Goal: Transaction & Acquisition: Obtain resource

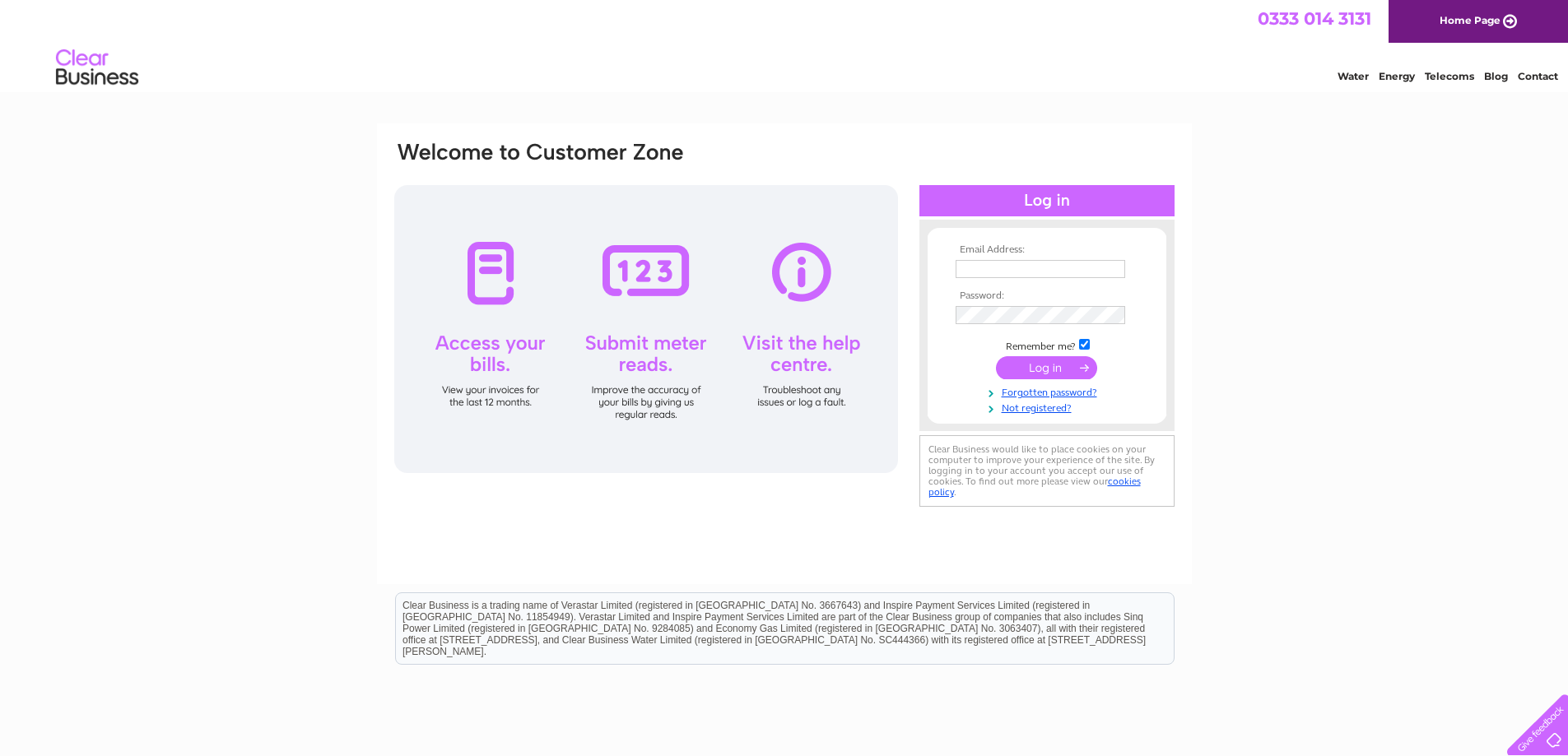
click at [971, 265] on input "text" at bounding box center [1040, 269] width 170 height 18
type input "[EMAIL_ADDRESS][DOMAIN_NAME]"
click at [1057, 367] on input "submit" at bounding box center [1046, 369] width 101 height 23
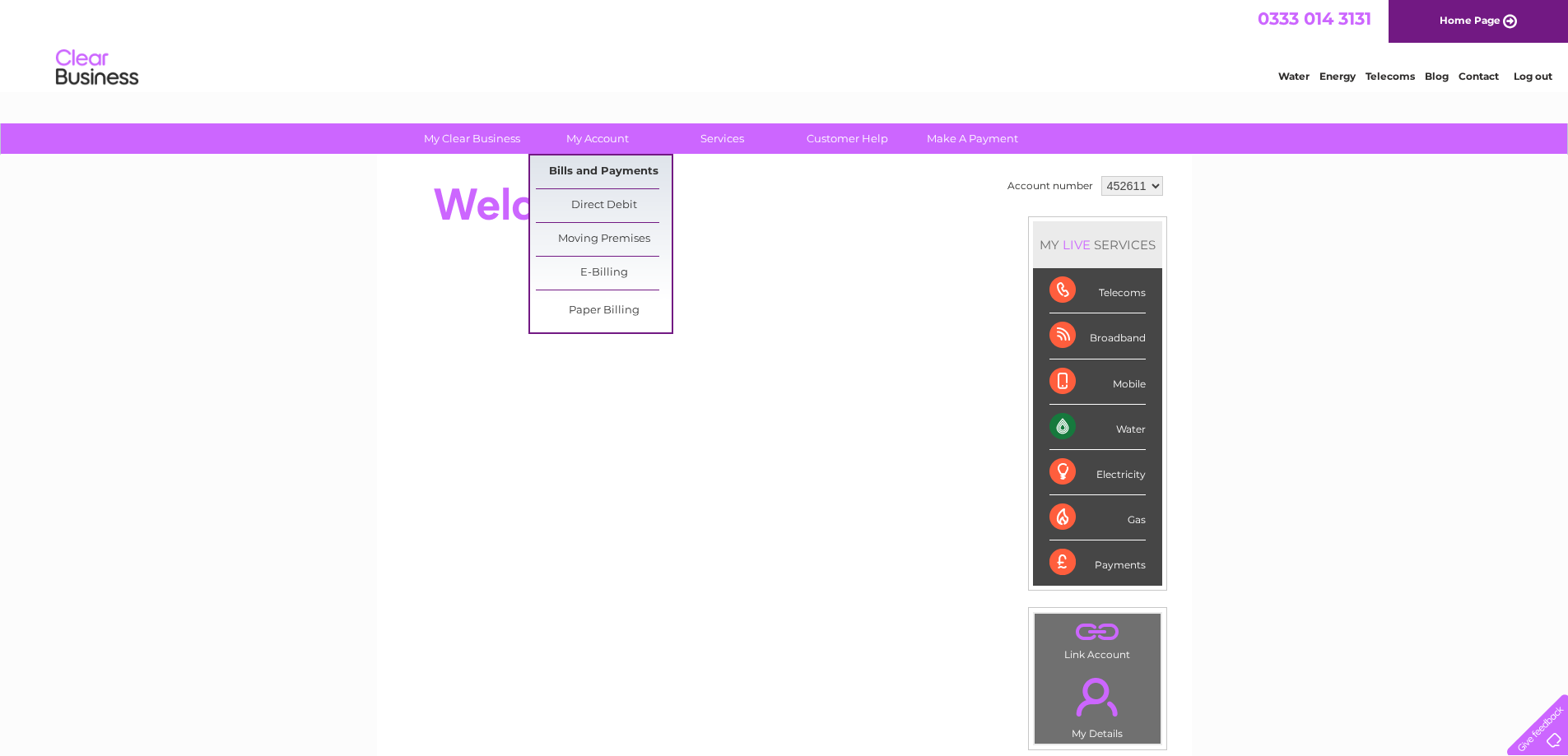
click at [616, 171] on link "Bills and Payments" at bounding box center [604, 172] width 136 height 33
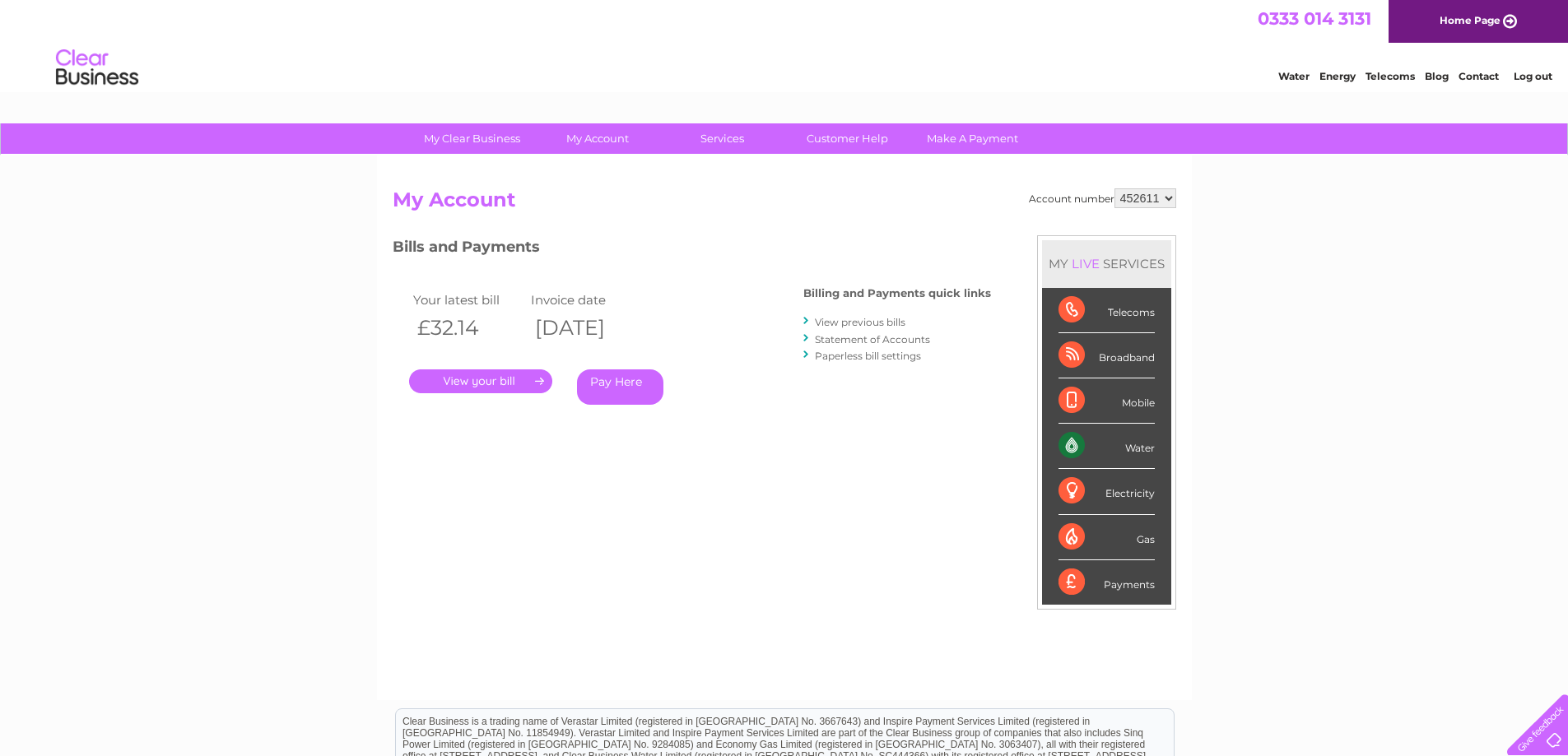
click at [495, 381] on link "." at bounding box center [481, 382] width 143 height 24
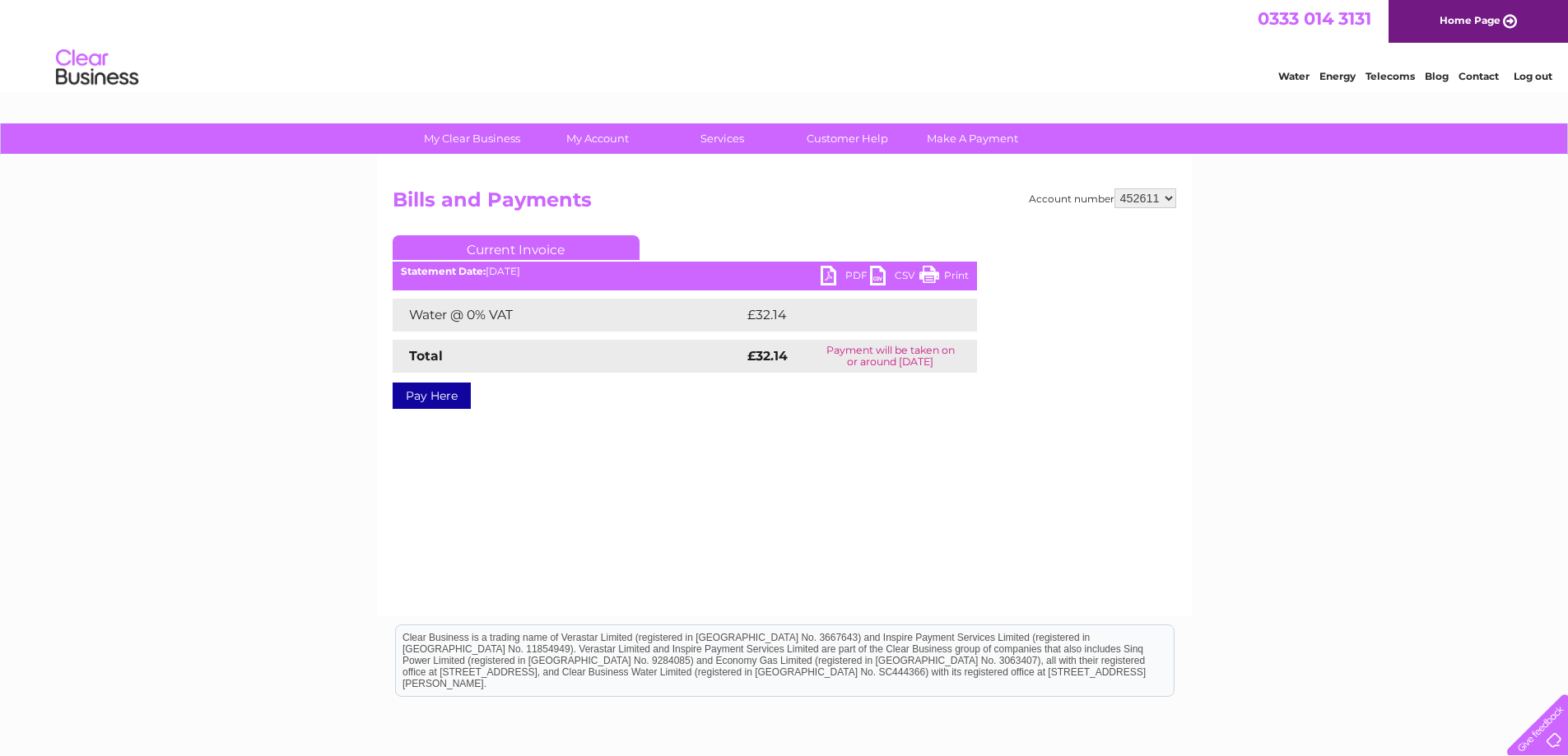
click at [851, 275] on link "PDF" at bounding box center [845, 278] width 50 height 24
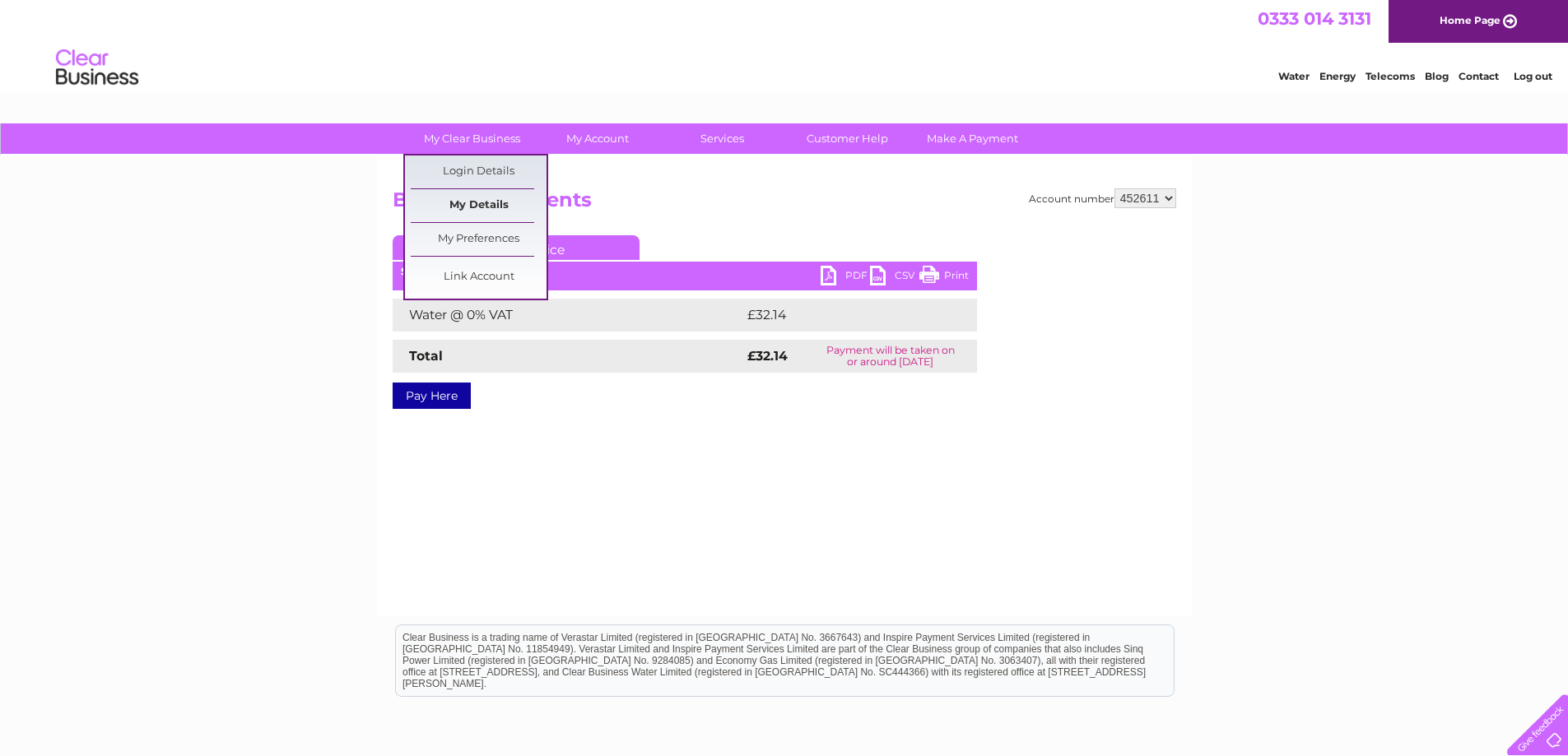
click at [487, 204] on link "My Details" at bounding box center [479, 206] width 136 height 33
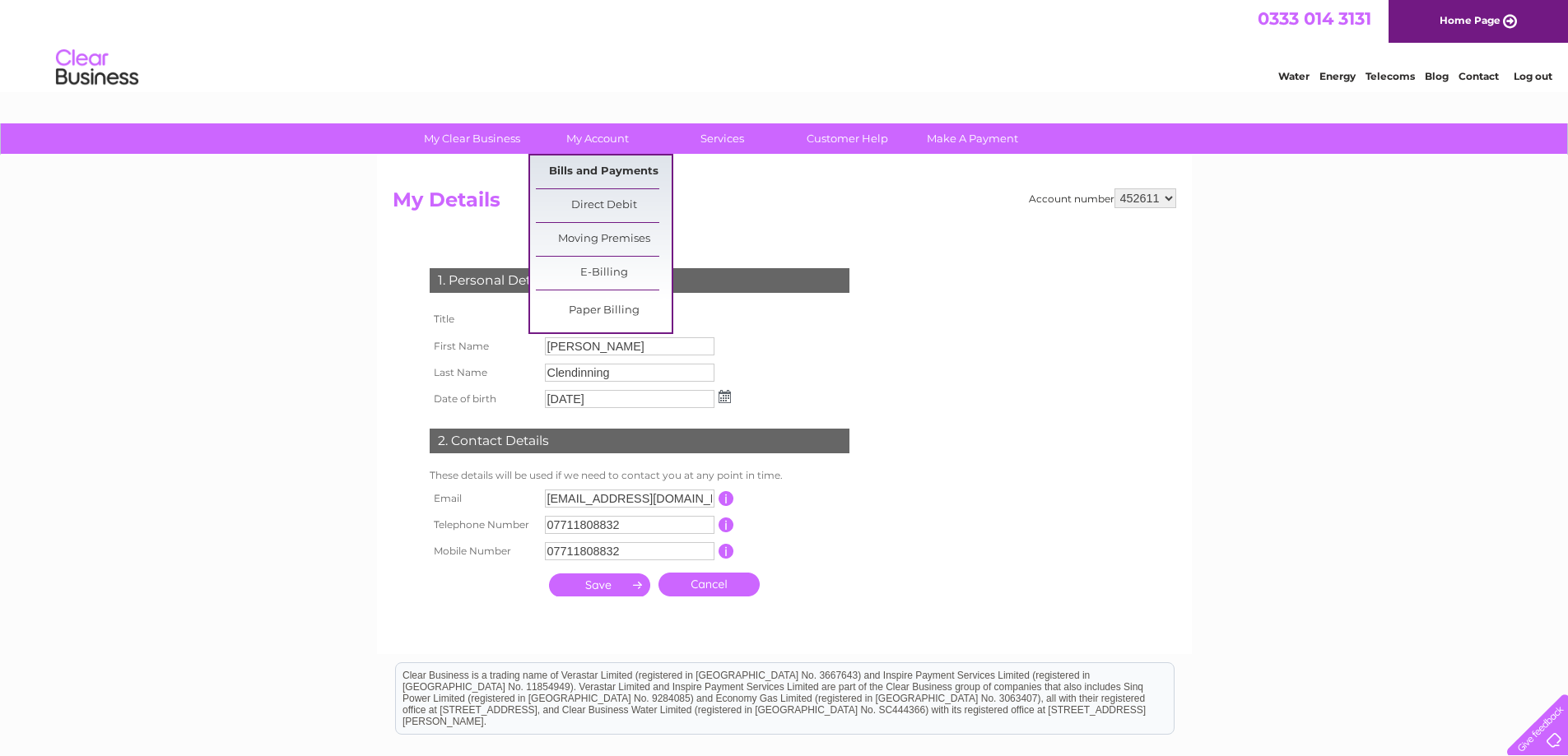
click at [596, 171] on link "Bills and Payments" at bounding box center [604, 172] width 136 height 33
